Goal: Obtain resource: Download file/media

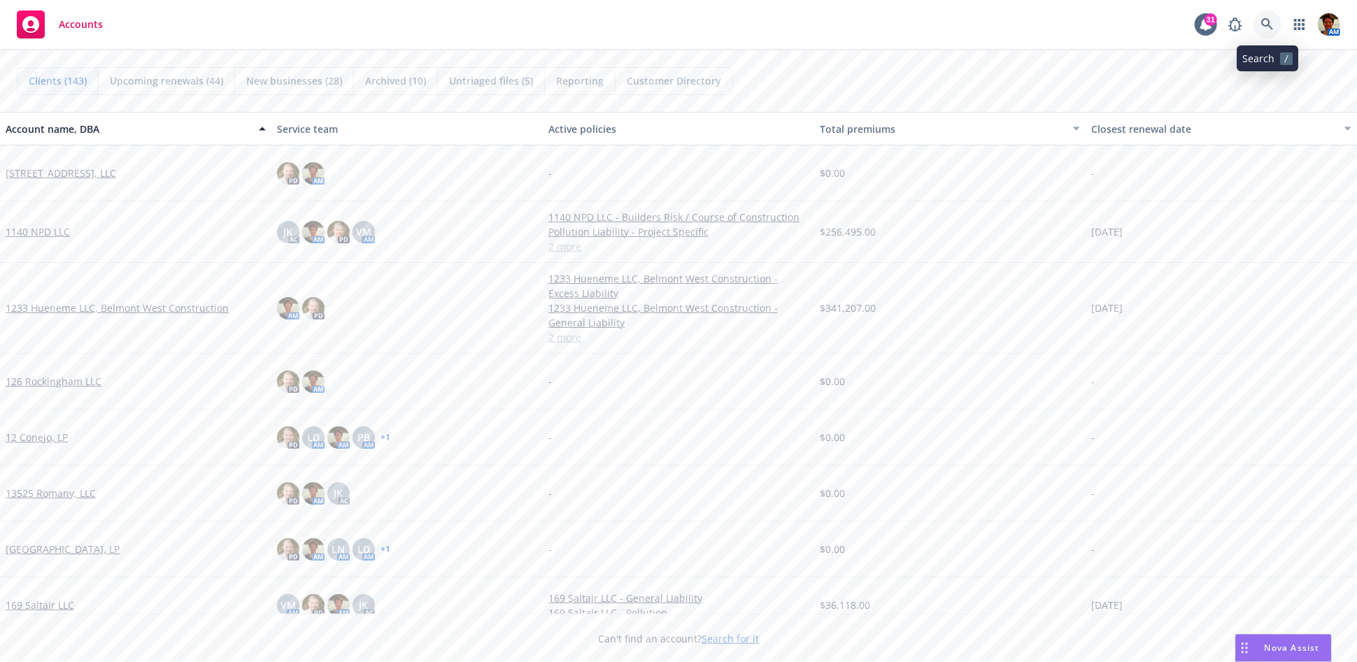
click at [1269, 26] on icon at bounding box center [1267, 24] width 12 height 12
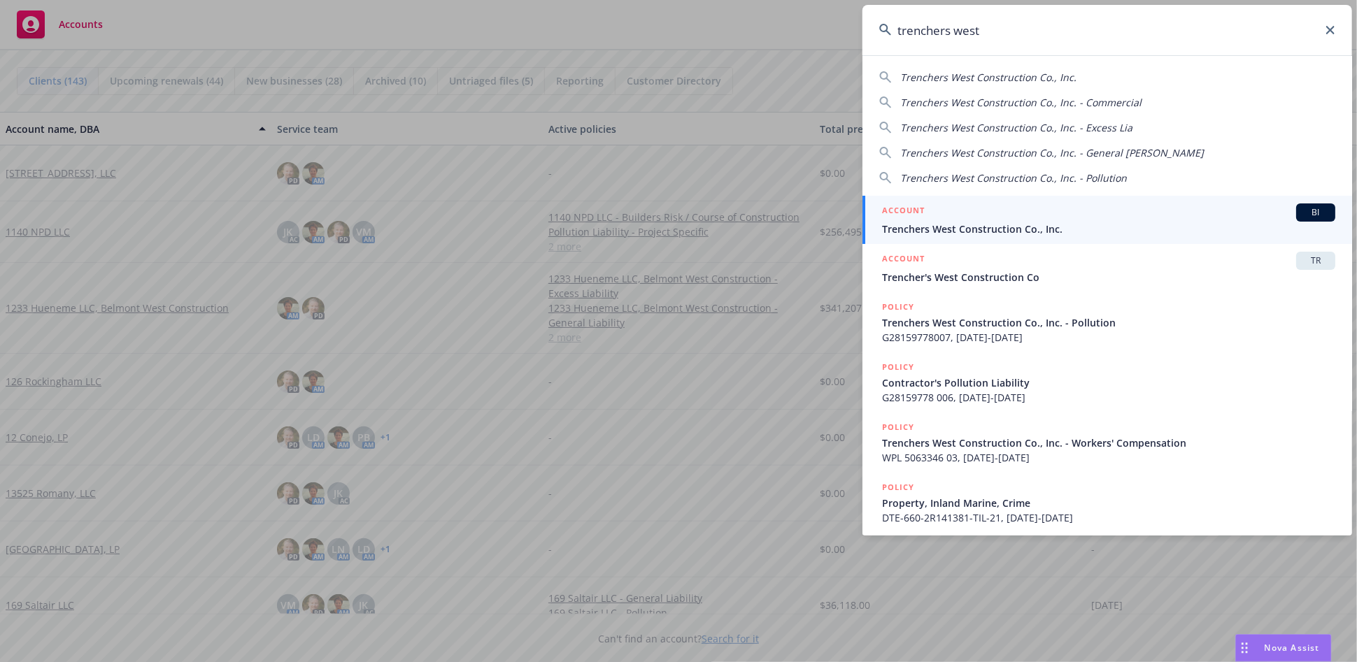
type input "trenchers west"
click at [1045, 217] on div "ACCOUNT BI" at bounding box center [1108, 213] width 453 height 18
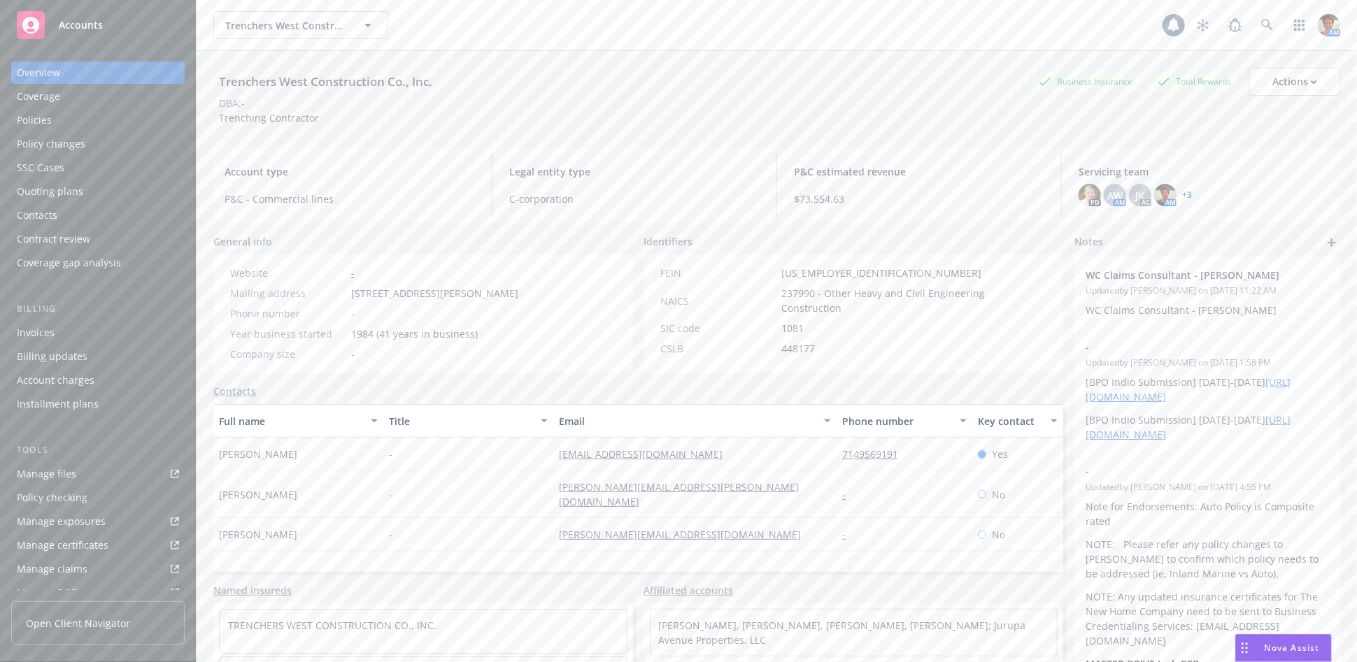
click at [71, 123] on div "Policies" at bounding box center [98, 120] width 162 height 22
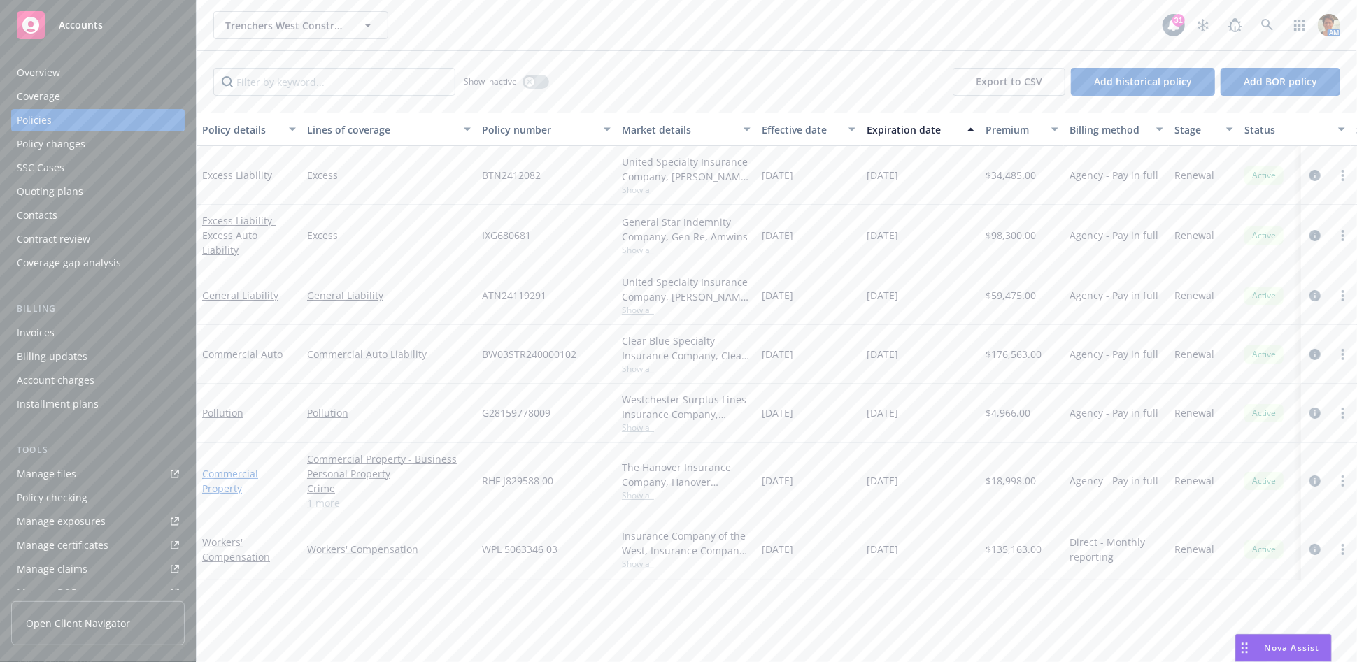
drag, startPoint x: 218, startPoint y: 471, endPoint x: 241, endPoint y: 493, distance: 31.7
click at [218, 473] on link "Commercial Property" at bounding box center [230, 481] width 56 height 28
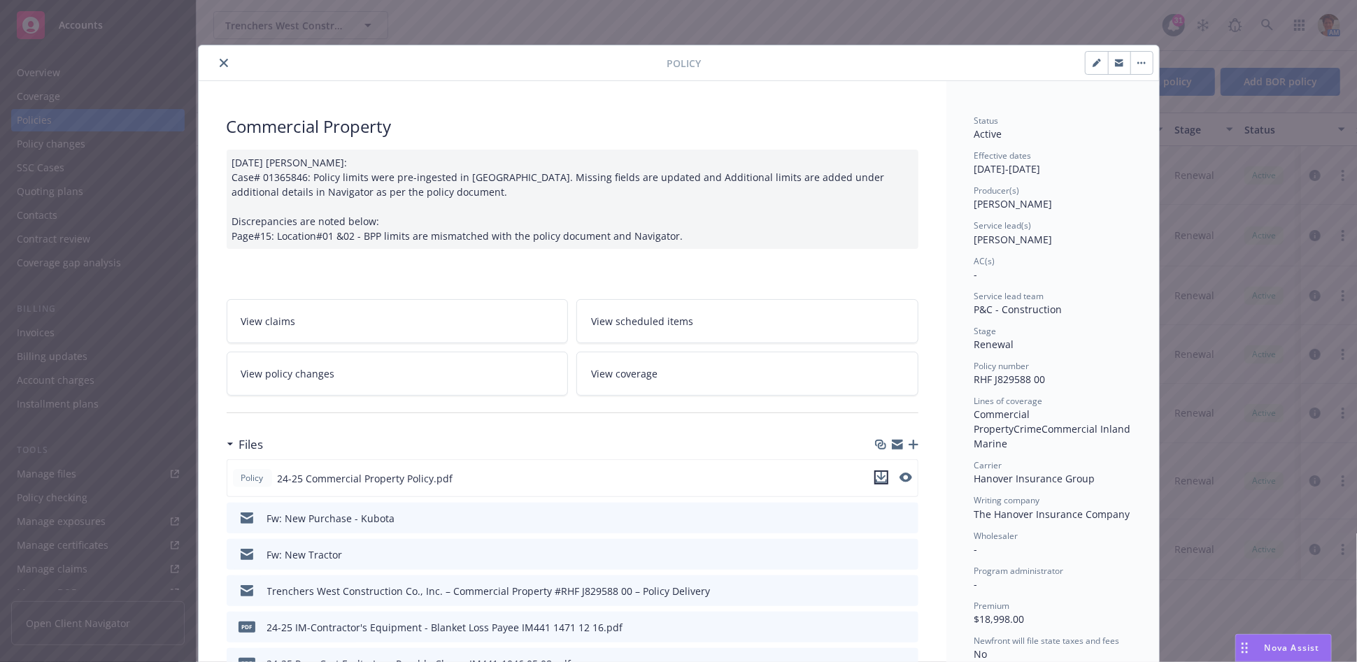
click at [876, 478] on icon "download file" at bounding box center [881, 477] width 11 height 11
